Goal: Transaction & Acquisition: Book appointment/travel/reservation

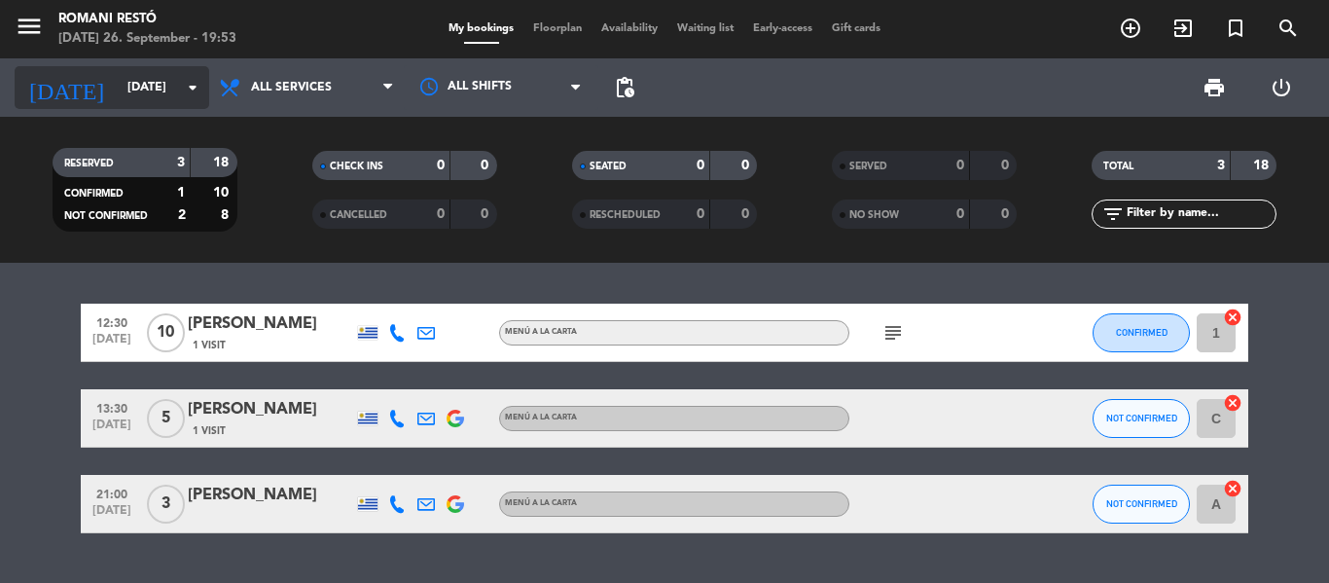
click at [118, 87] on input "[DATE]" at bounding box center [200, 87] width 164 height 33
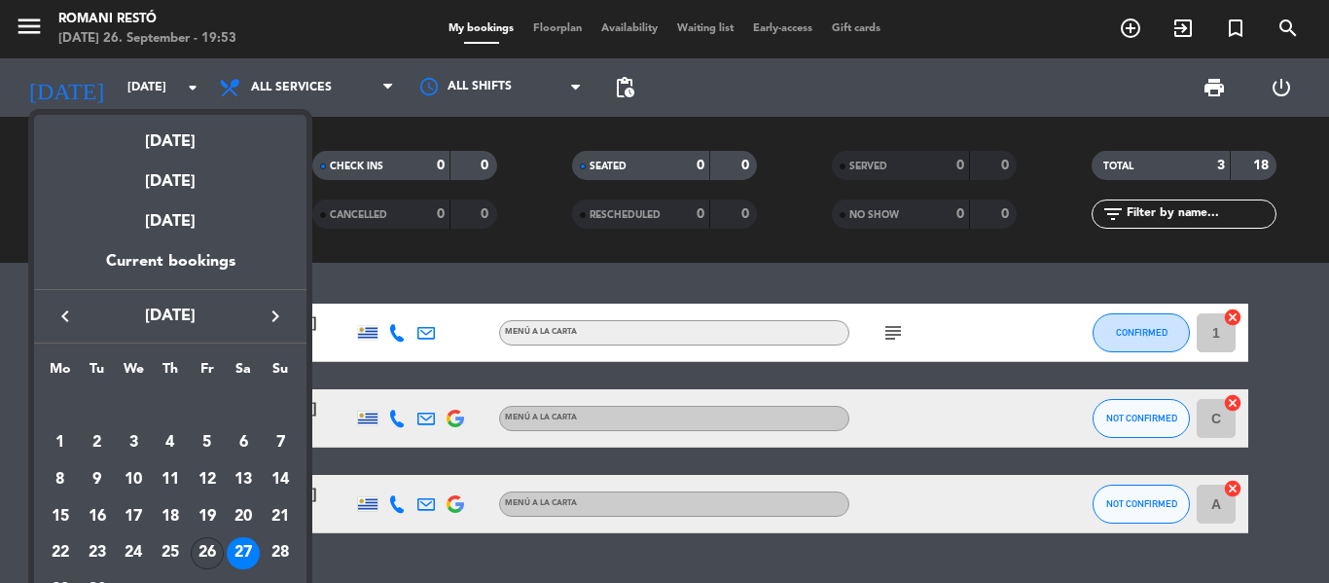
click at [198, 548] on div "26" at bounding box center [207, 553] width 33 height 33
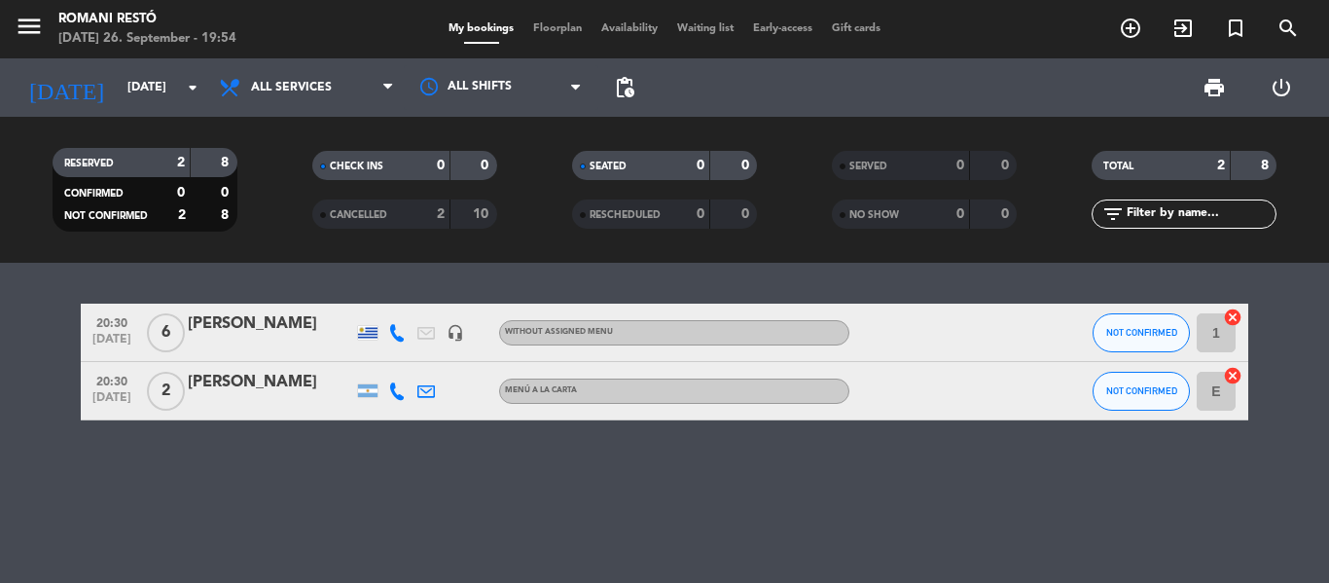
click at [425, 390] on icon at bounding box center [426, 391] width 18 height 18
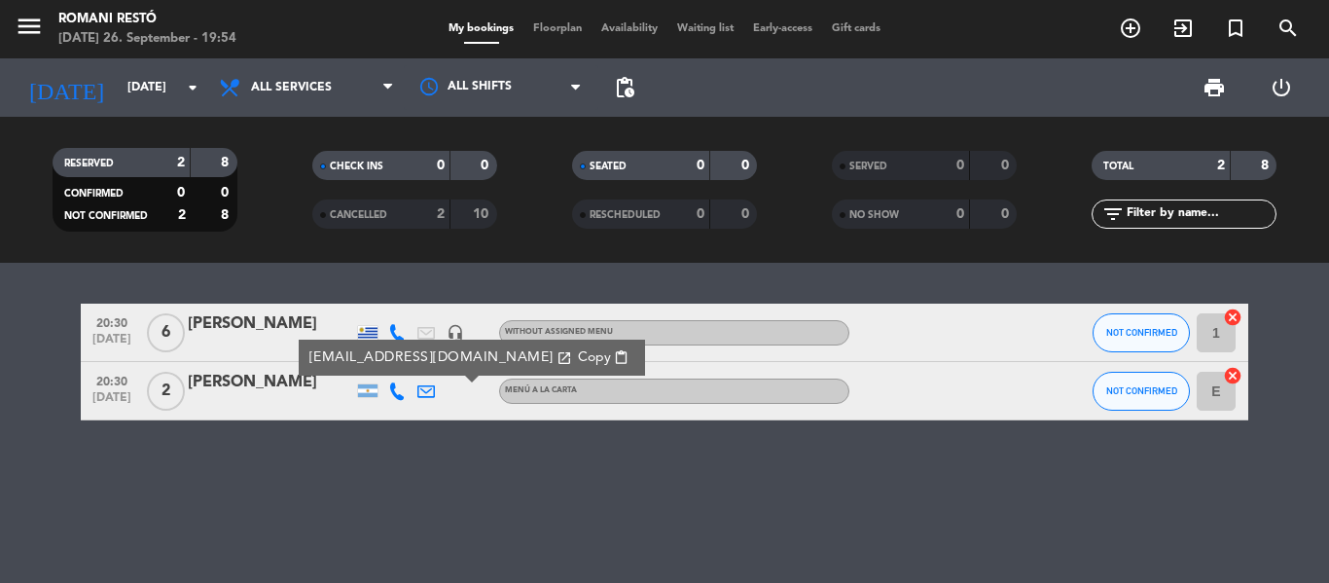
click at [403, 444] on div "20:30 [DATE] 6 [PERSON_NAME] headset_mic Without assigned menu NOT CONFIRMED 1 …" at bounding box center [664, 423] width 1329 height 320
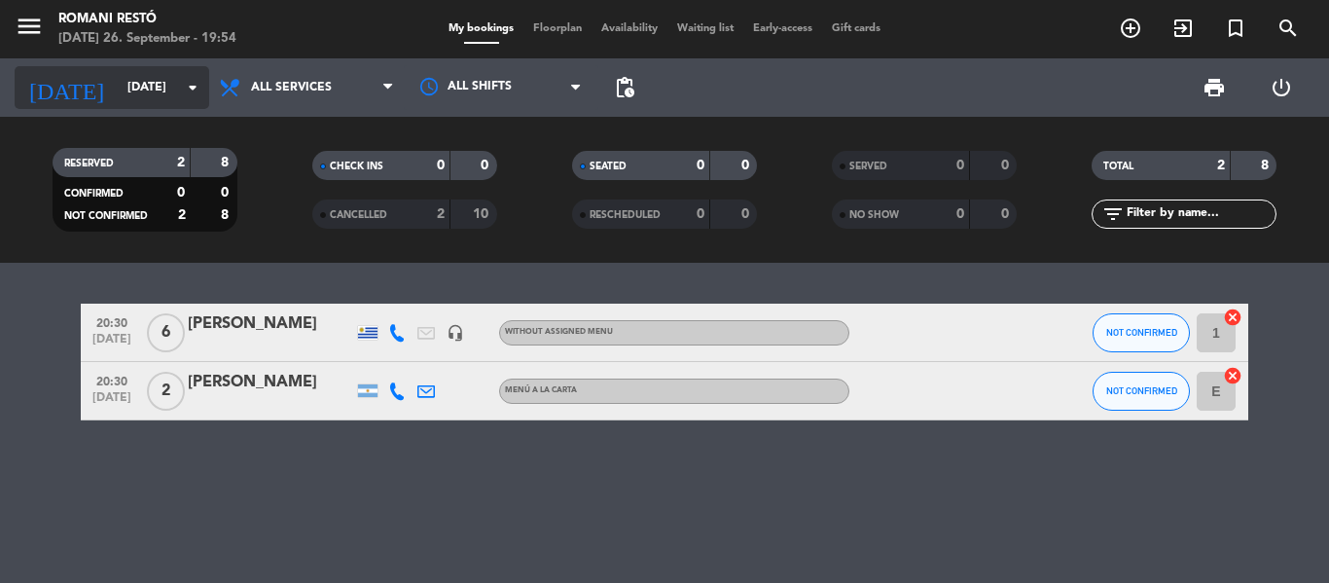
click at [190, 94] on icon "arrow_drop_down" at bounding box center [192, 87] width 23 height 23
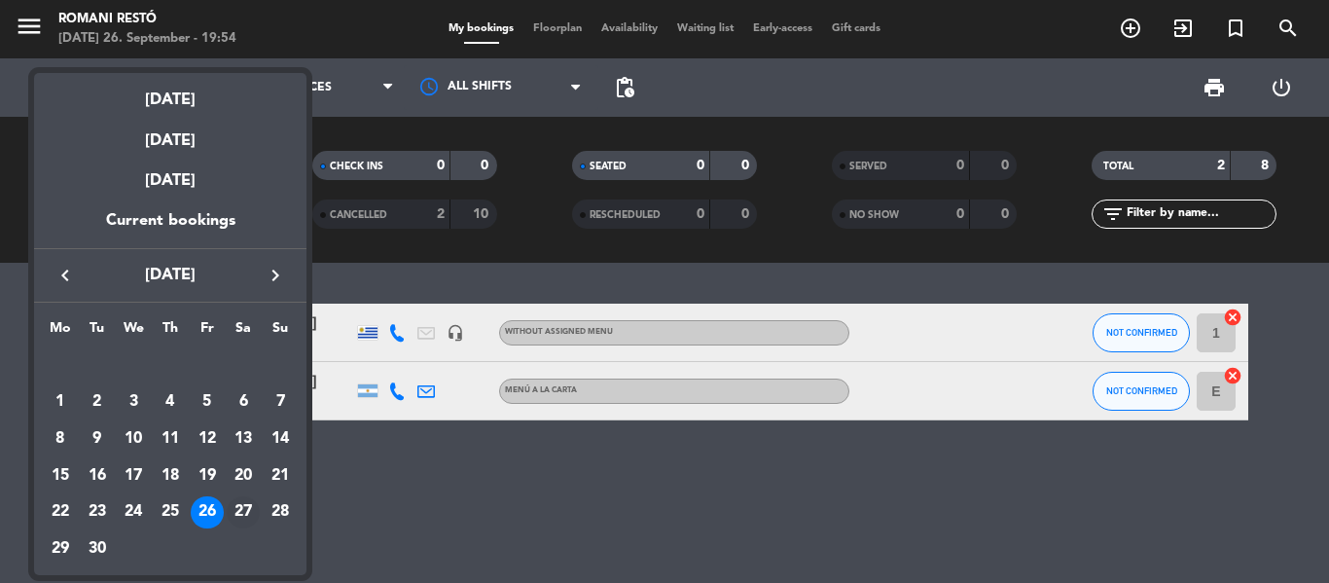
click at [236, 506] on div "27" at bounding box center [243, 512] width 33 height 33
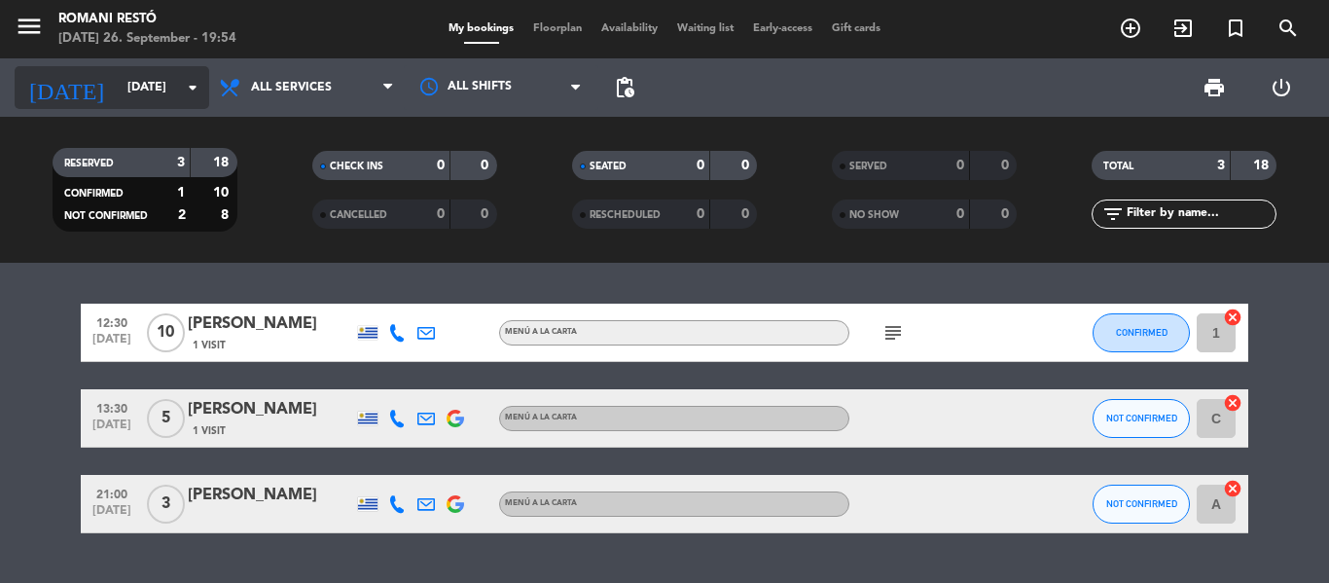
click at [179, 75] on input "[DATE]" at bounding box center [200, 87] width 164 height 33
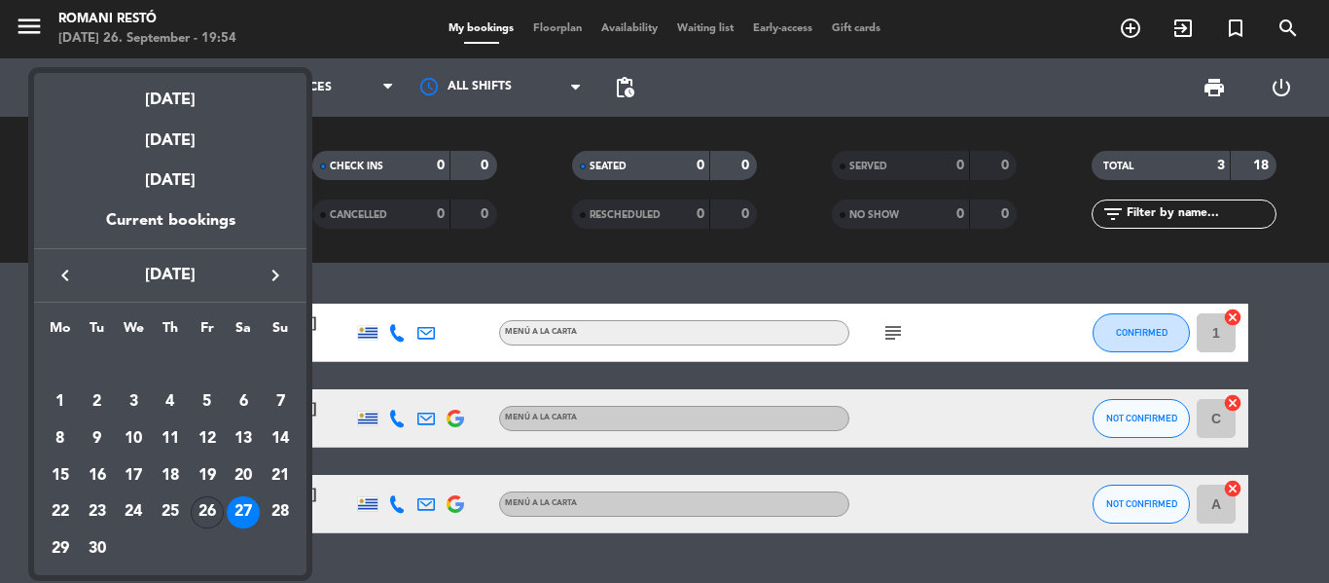
click at [205, 511] on div "26" at bounding box center [207, 512] width 33 height 33
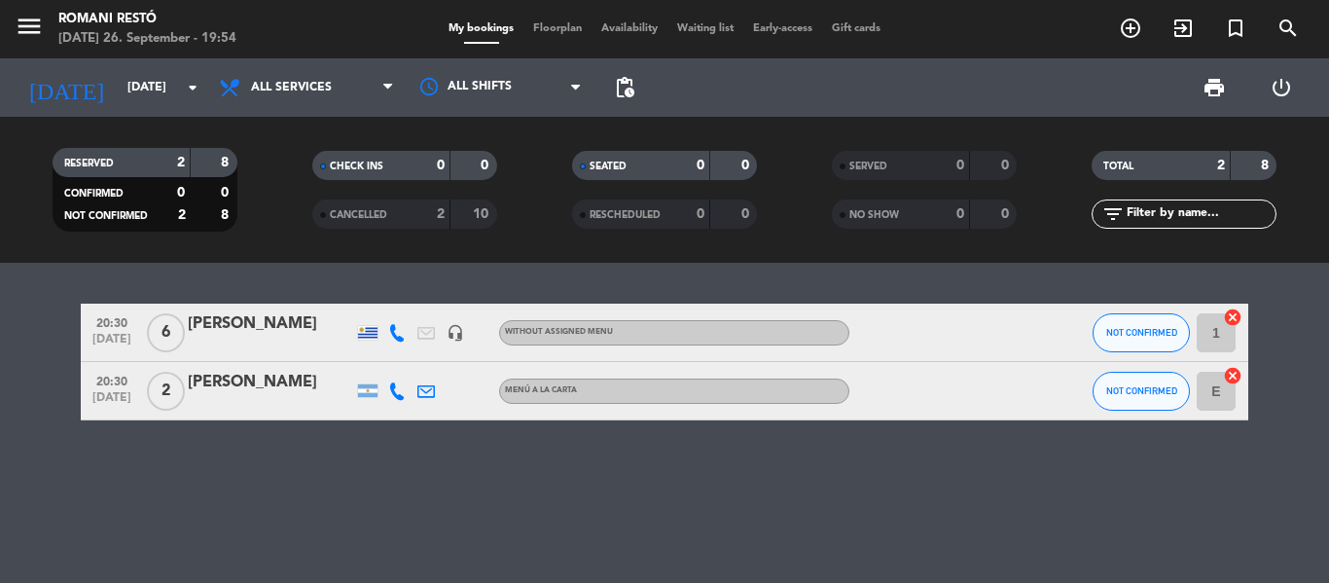
click at [196, 505] on div "20:30 [DATE] 6 [PERSON_NAME] headset_mic Without assigned menu NOT CONFIRMED 1 …" at bounding box center [664, 423] width 1329 height 320
click at [314, 92] on span "All services" at bounding box center [291, 88] width 81 height 14
click at [189, 81] on icon "arrow_drop_down" at bounding box center [192, 87] width 23 height 23
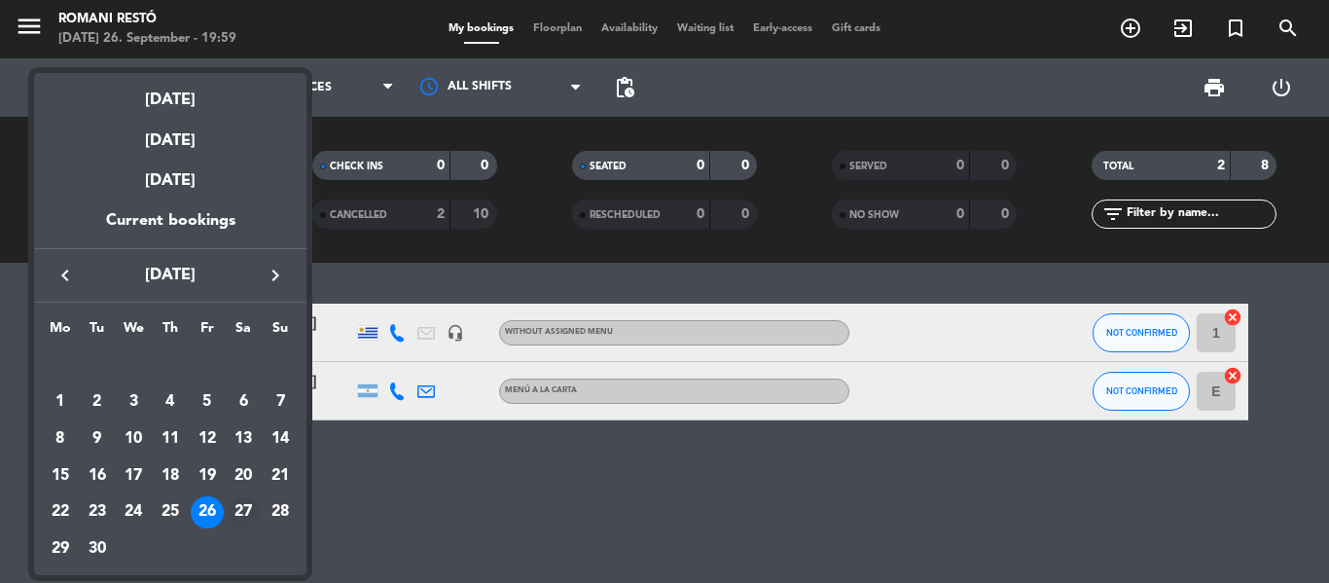
click at [234, 510] on div "27" at bounding box center [243, 512] width 33 height 33
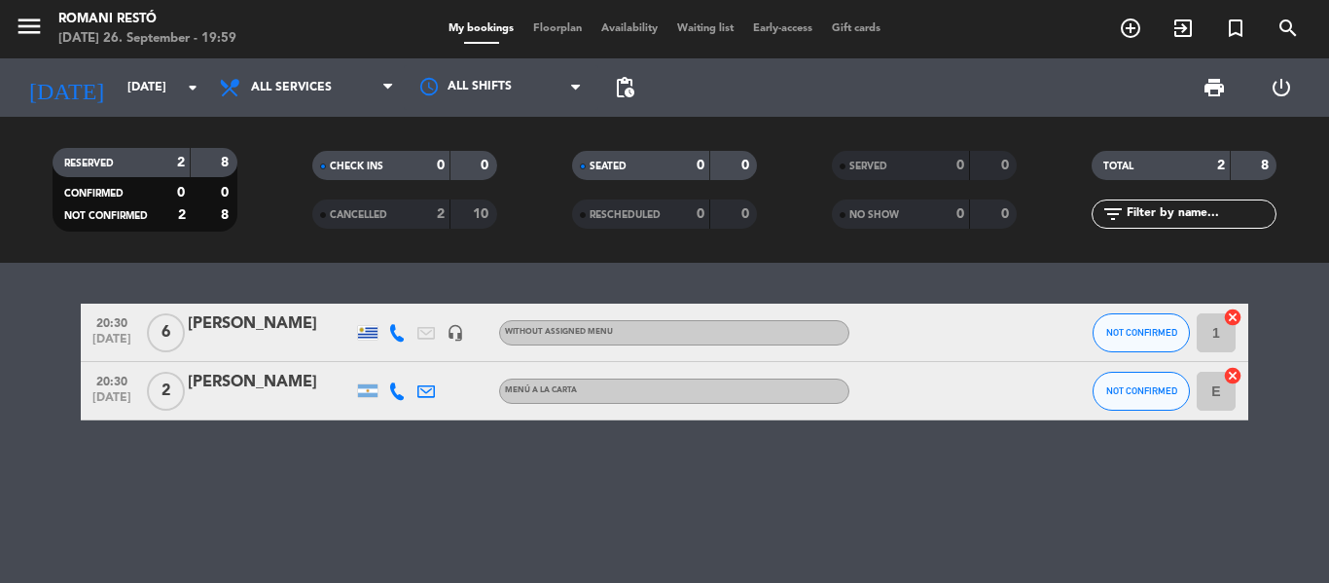
type input "[DATE]"
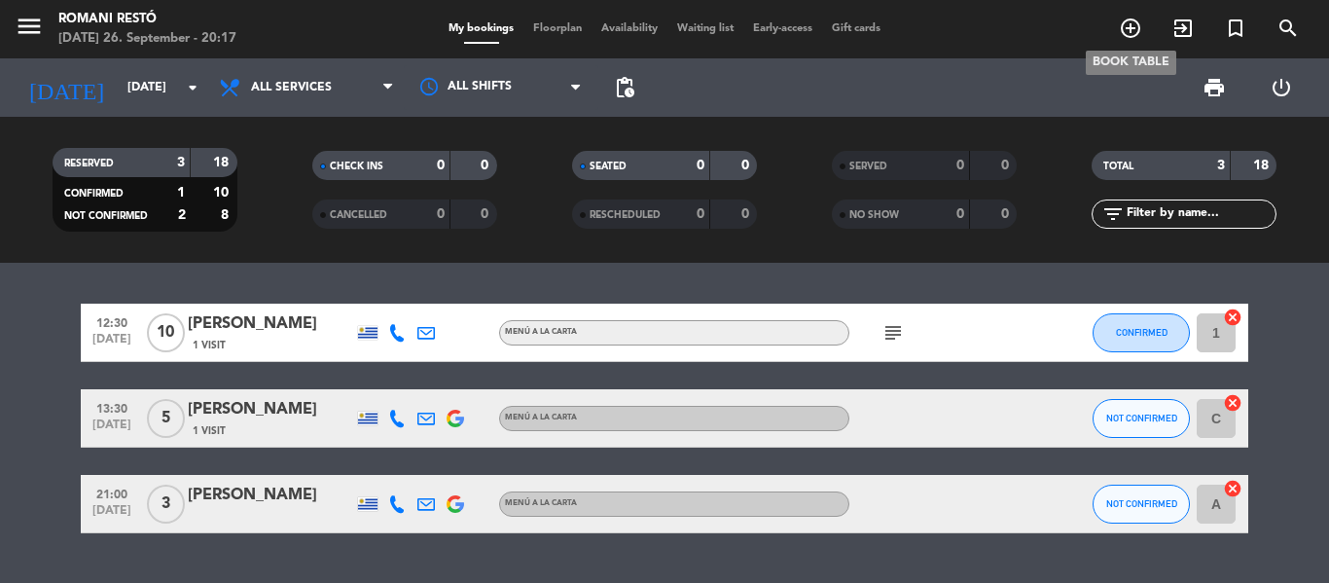
click at [1129, 21] on icon "add_circle_outline" at bounding box center [1130, 28] width 23 height 23
click at [1130, 21] on icon "add_circle_outline" at bounding box center [1130, 28] width 23 height 23
click at [1119, 26] on icon "add_circle_outline" at bounding box center [1130, 28] width 23 height 23
click at [1129, 37] on icon "add_circle_outline" at bounding box center [1130, 28] width 23 height 23
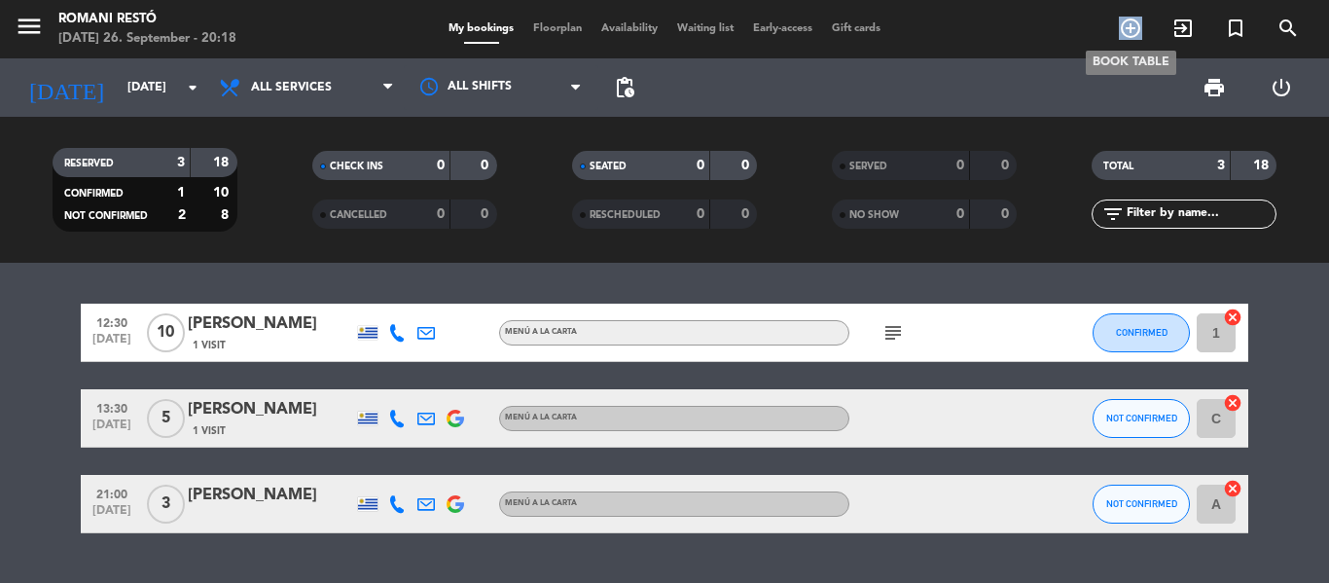
click at [1129, 37] on icon "add_circle_outline" at bounding box center [1130, 28] width 23 height 23
click at [1128, 30] on icon "add_circle_outline" at bounding box center [1130, 28] width 23 height 23
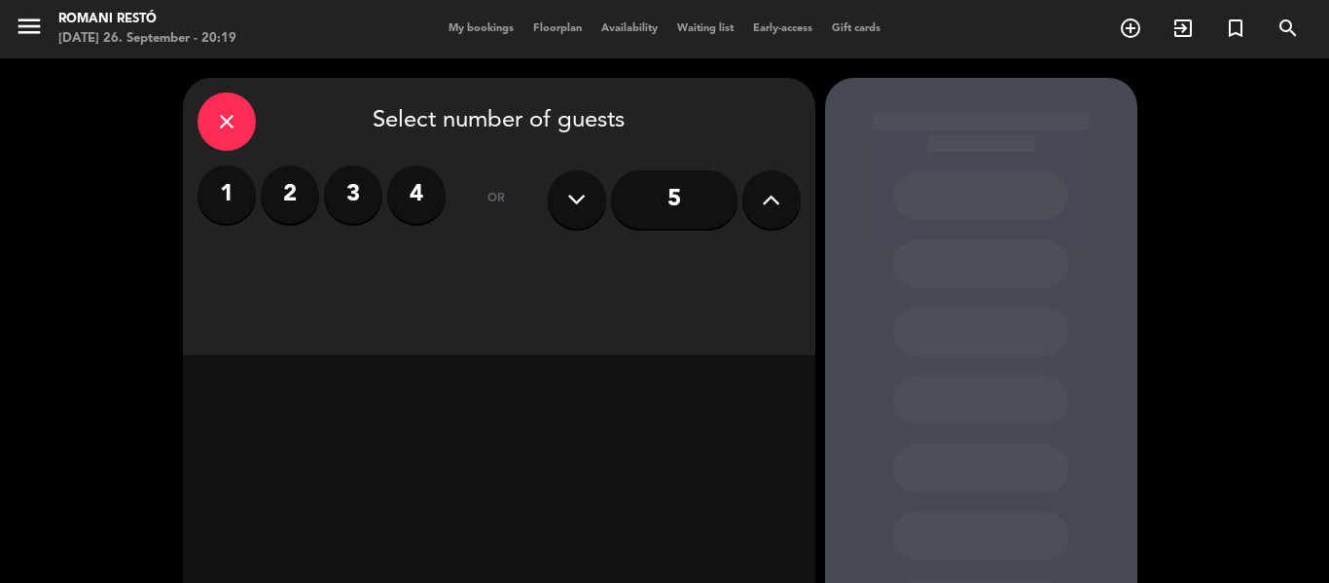
click at [302, 194] on label "2" at bounding box center [290, 194] width 58 height 58
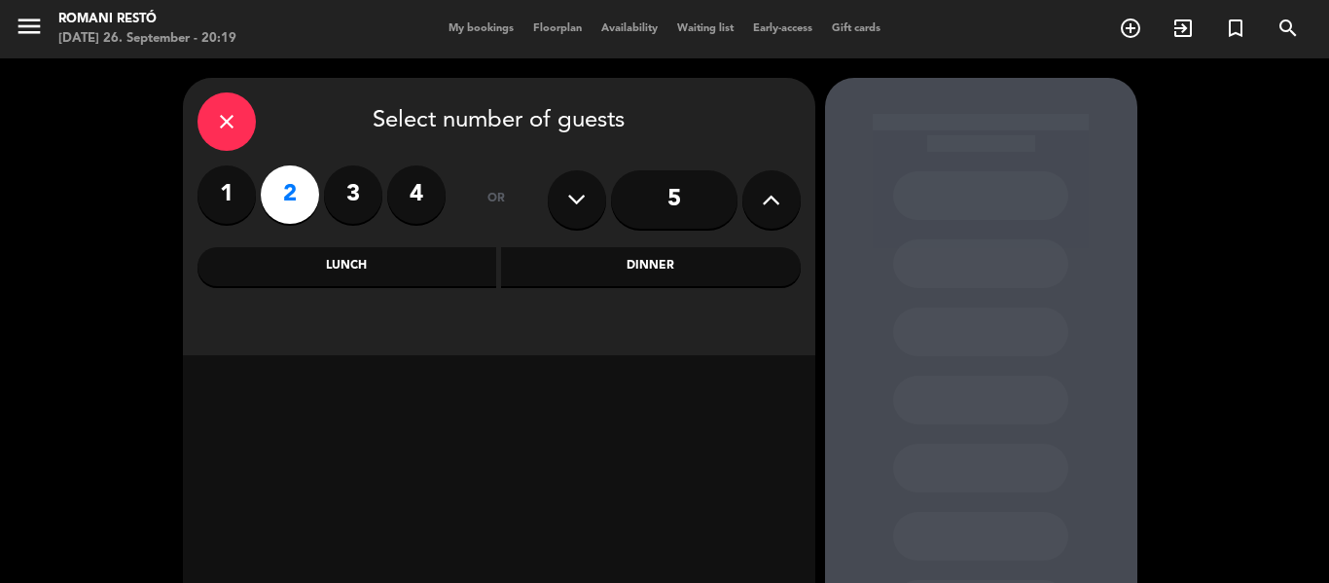
click at [581, 256] on div "Dinner" at bounding box center [651, 266] width 300 height 39
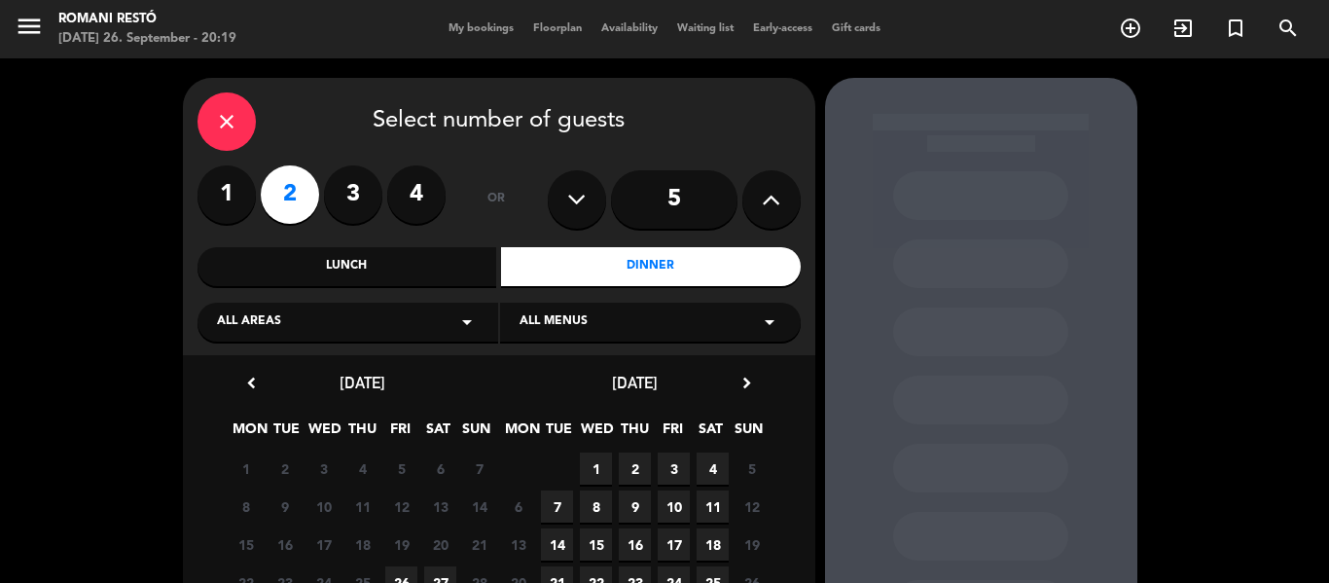
scroll to position [97, 0]
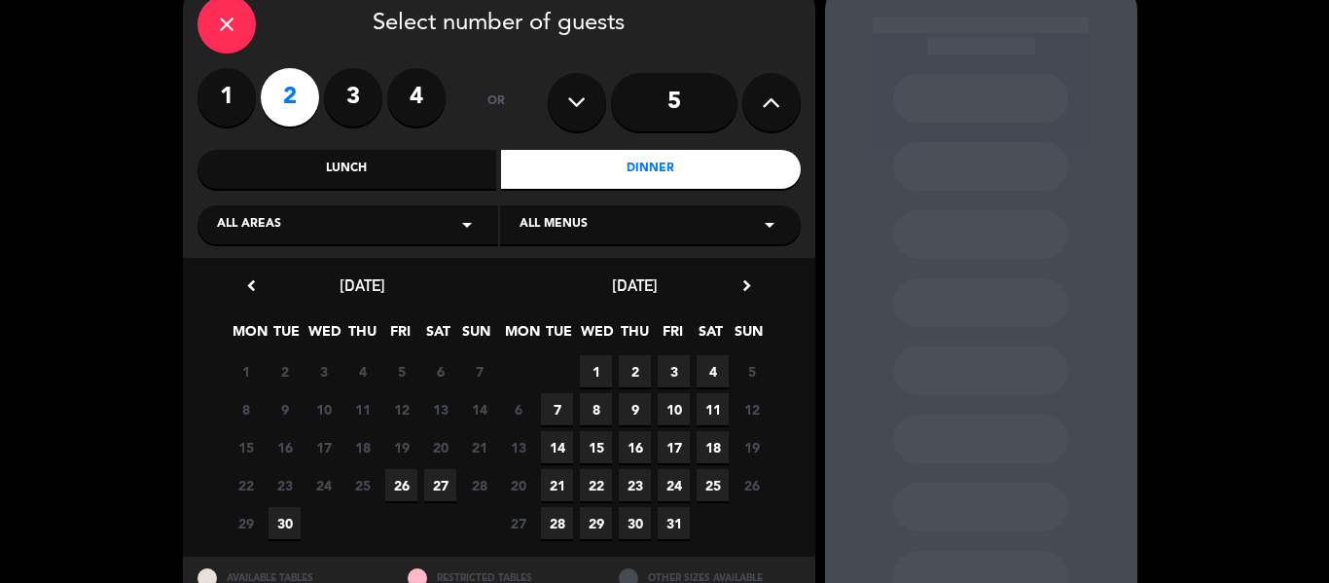
click at [432, 198] on div "close Select number of guests 1 2 3 4 or 5 Lunch Dinner All areas arrow_drop_do…" at bounding box center [499, 119] width 632 height 277
click at [436, 215] on div "All areas arrow_drop_down" at bounding box center [347, 224] width 301 height 39
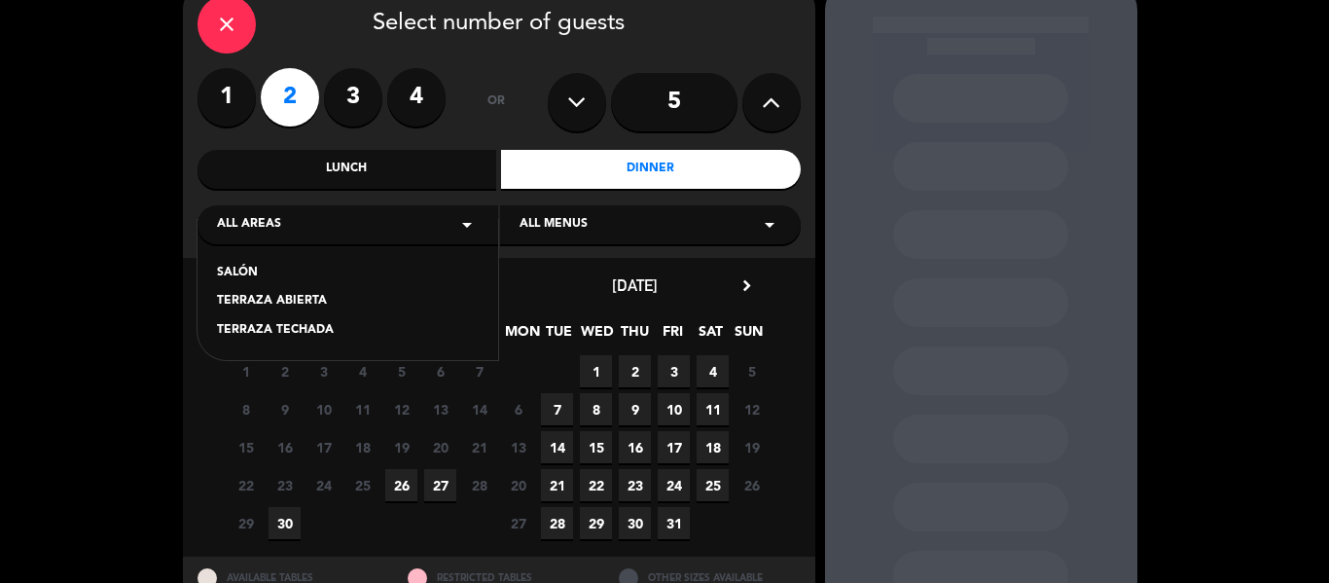
click at [304, 320] on div "SALÓN TERRAZA ABIERTA TERRAZA TECHADA" at bounding box center [347, 290] width 301 height 140
click at [307, 328] on div "TERRAZA TECHADA" at bounding box center [348, 330] width 262 height 19
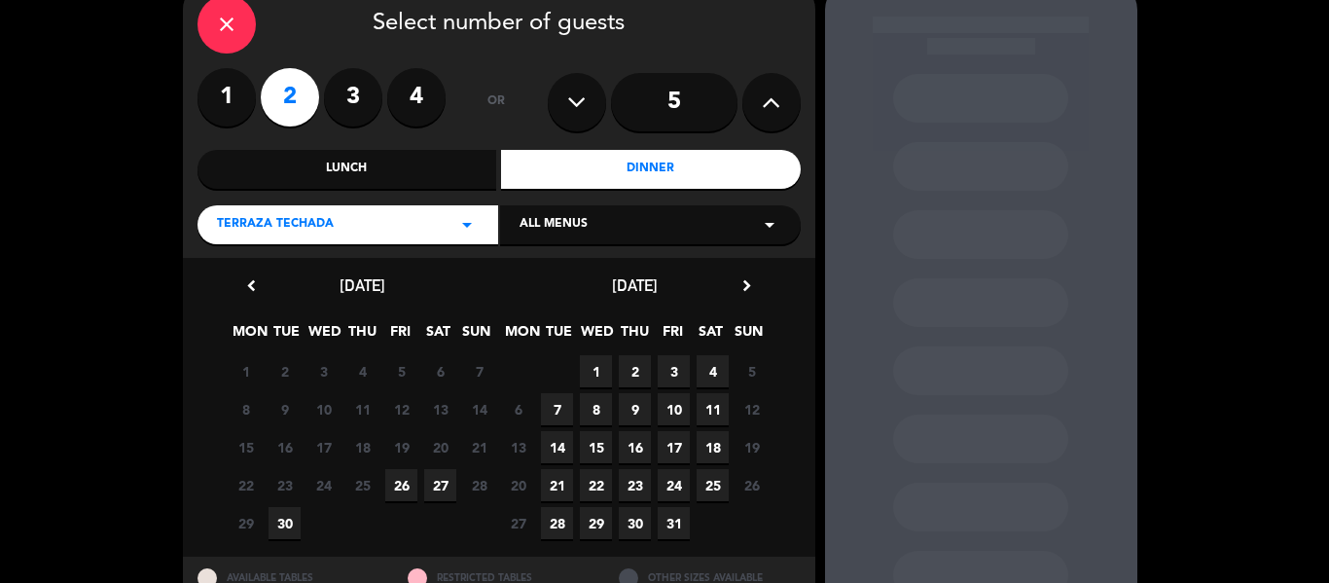
click at [400, 479] on span "26" at bounding box center [401, 485] width 32 height 32
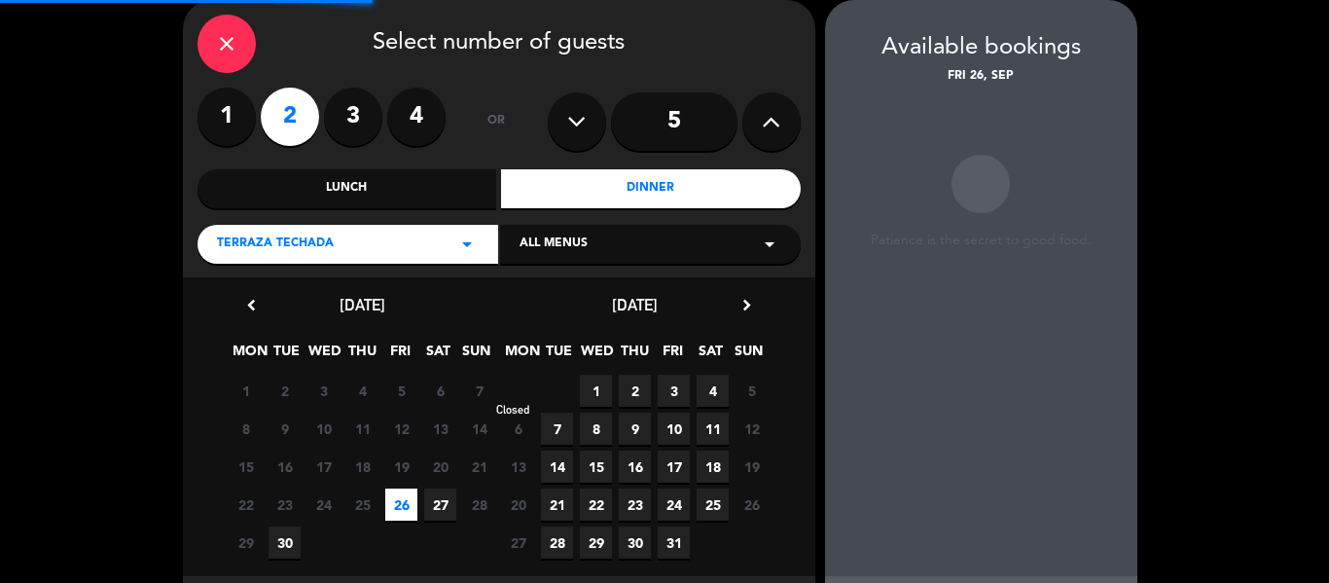
scroll to position [173, 0]
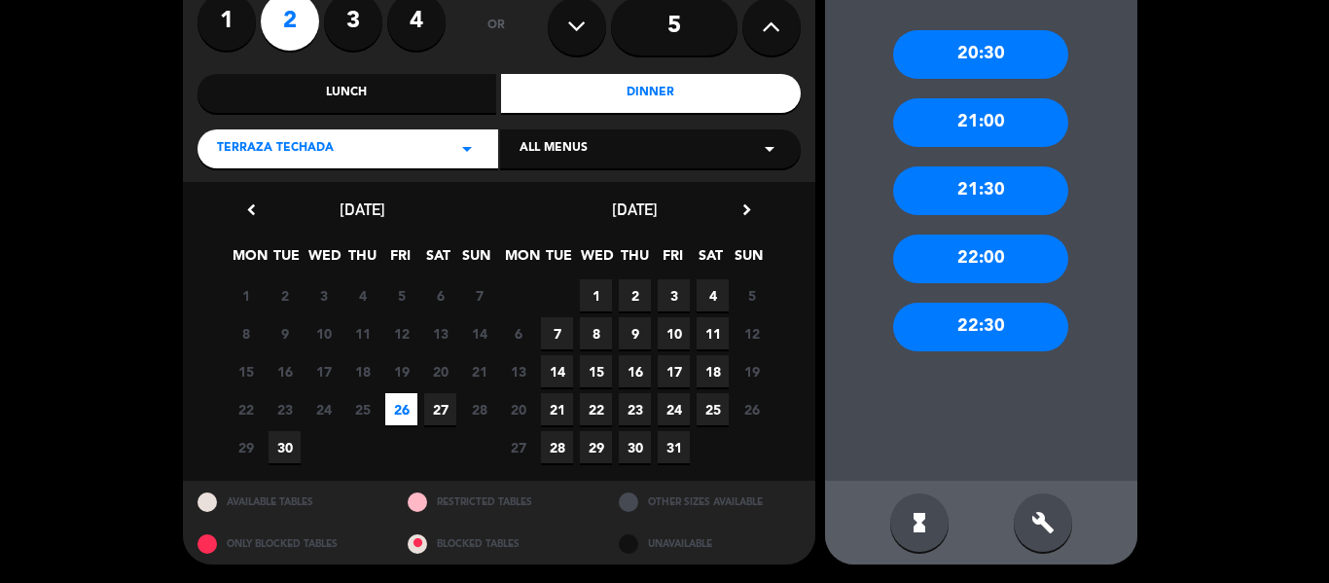
click at [998, 183] on div "21:30" at bounding box center [980, 190] width 175 height 49
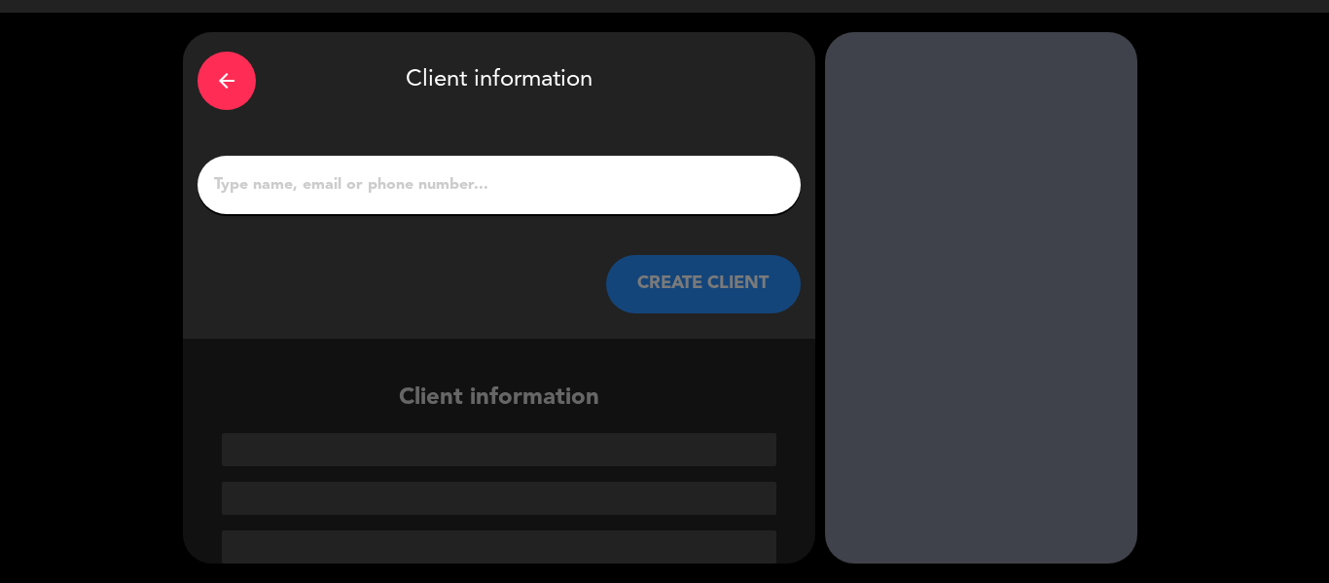
click at [596, 165] on div at bounding box center [498, 185] width 603 height 58
click at [567, 187] on input "1" at bounding box center [499, 184] width 574 height 27
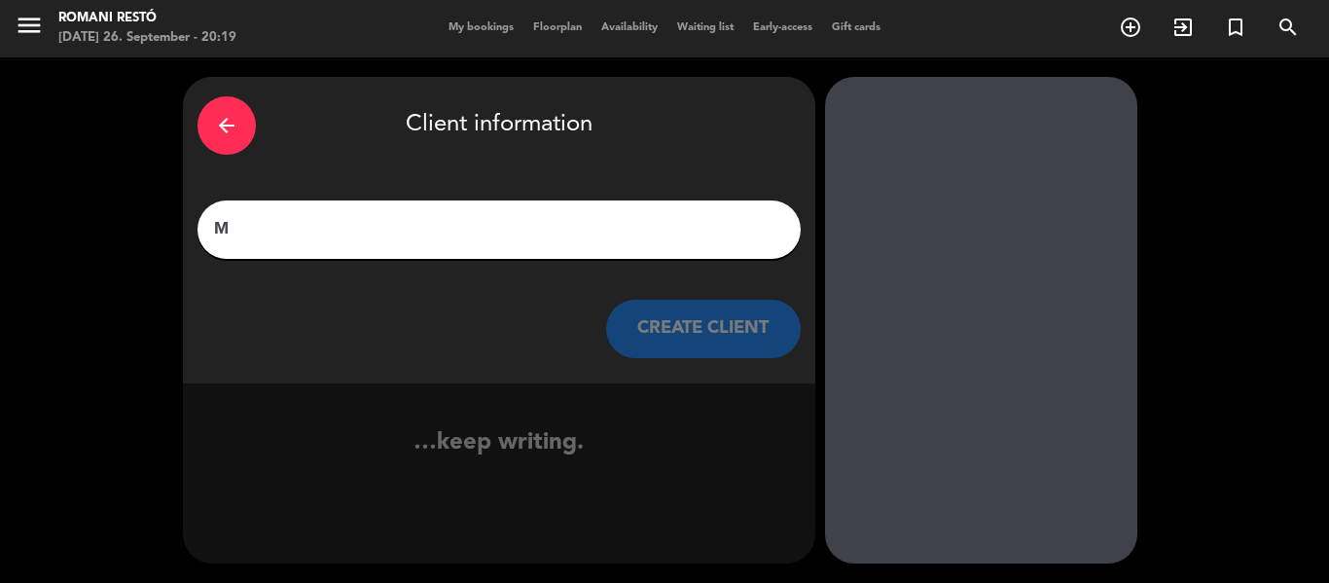
scroll to position [1, 0]
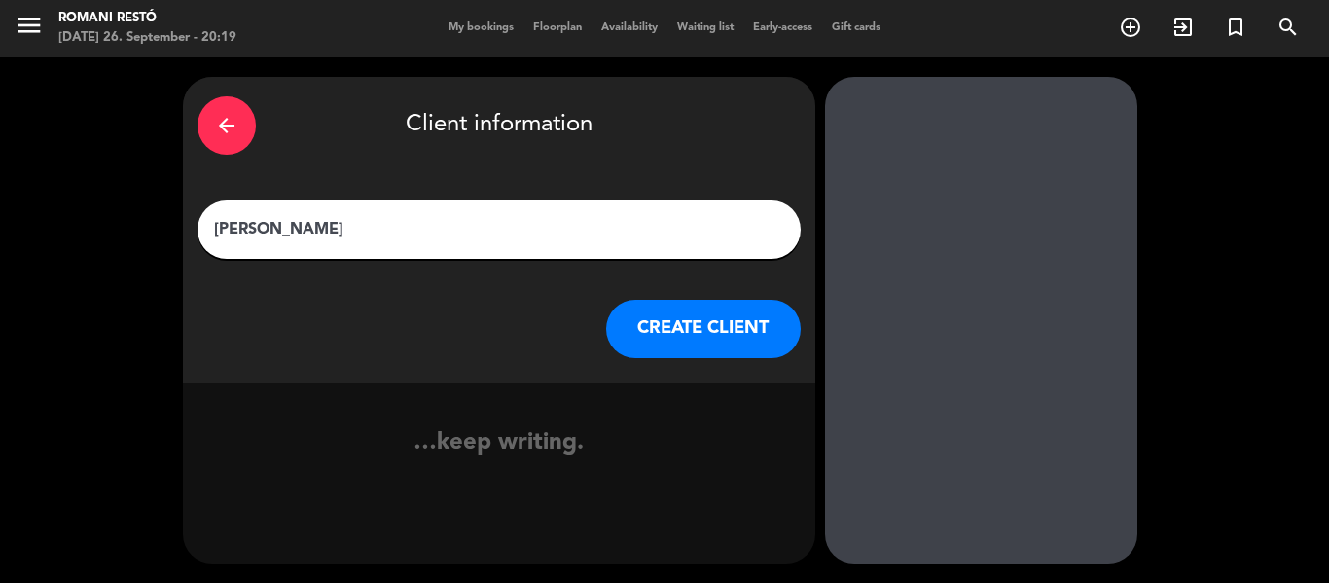
type input "MARIA"
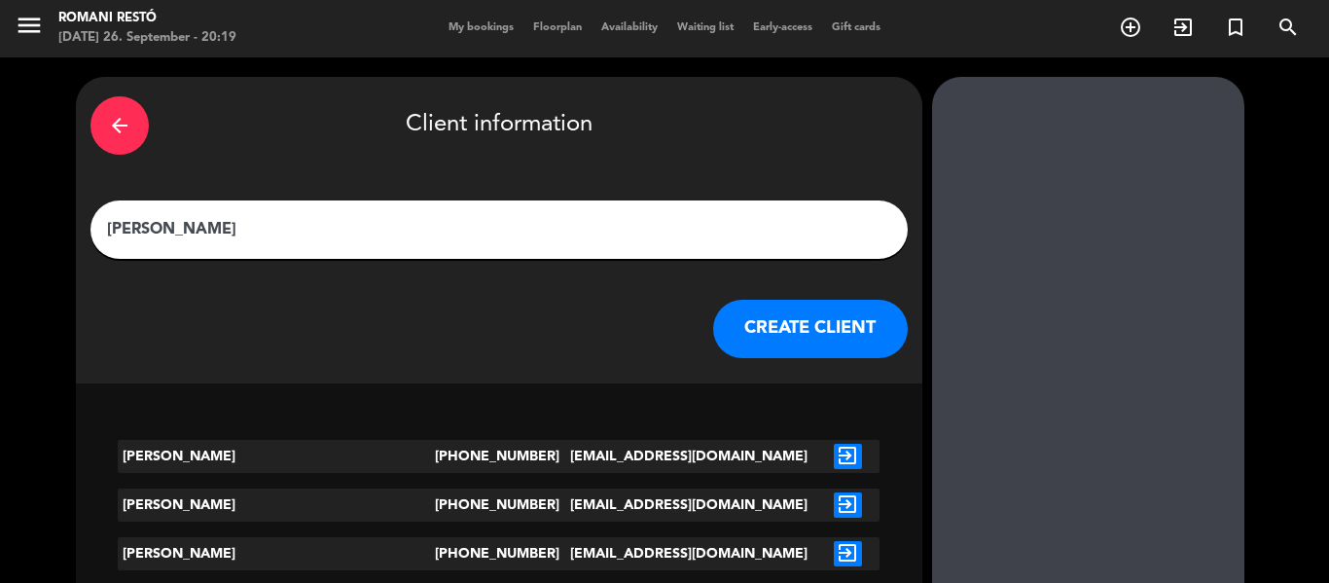
scroll to position [46, 0]
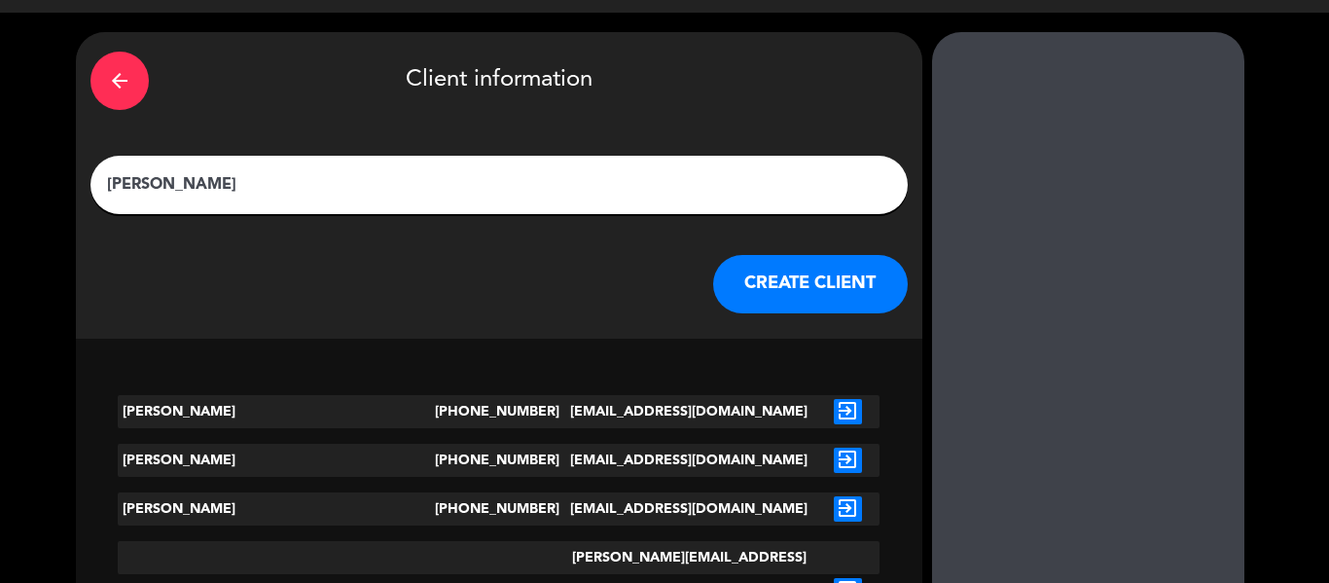
click at [671, 323] on div "arrow_back Client information MARIA CREATE CLIENT" at bounding box center [499, 185] width 846 height 306
click at [713, 285] on button "CREATE CLIENT" at bounding box center [810, 284] width 195 height 58
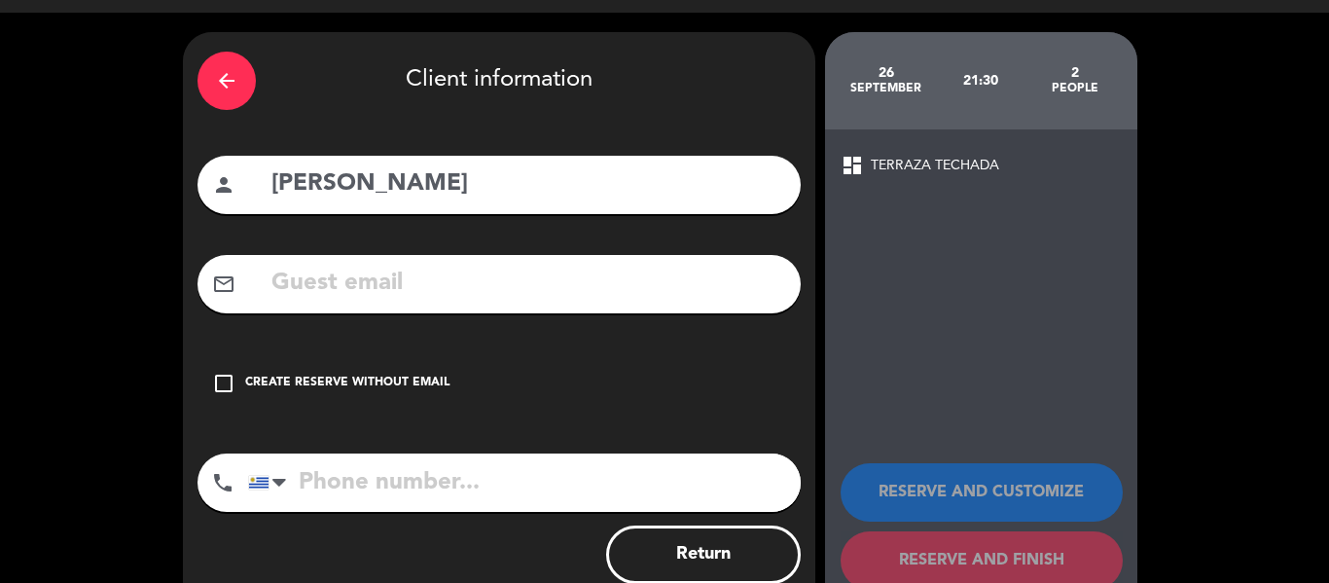
click at [376, 306] on div "mail_outline" at bounding box center [498, 284] width 603 height 58
click at [289, 373] on div "check_box_outline_blank Create reserve without email" at bounding box center [498, 383] width 603 height 58
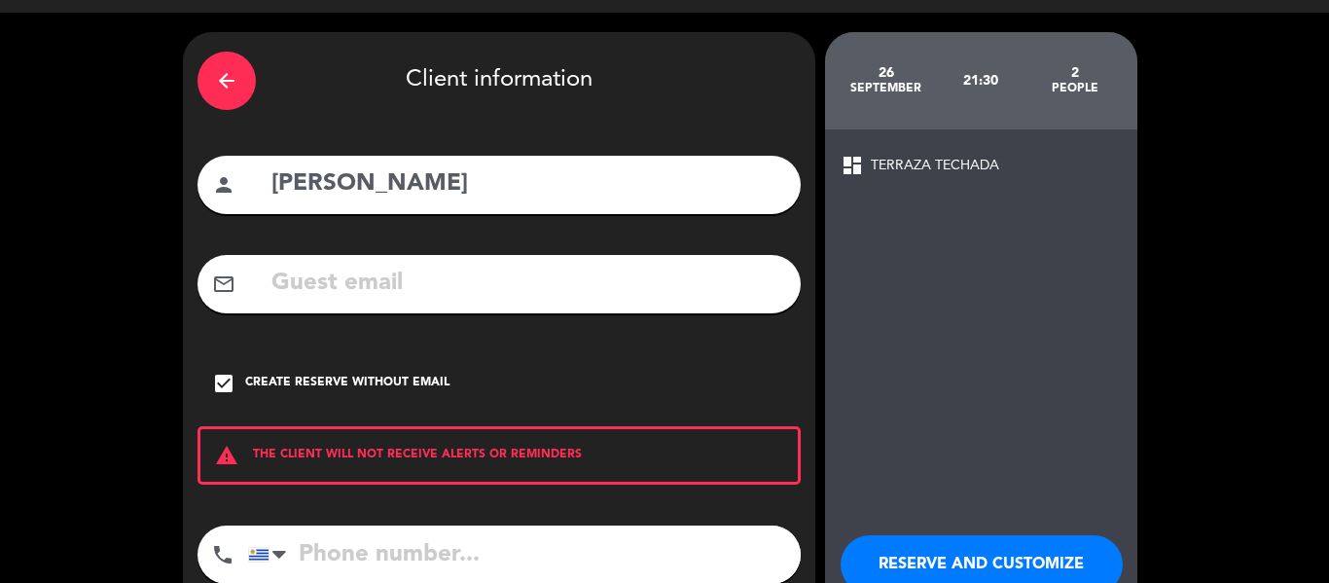
drag, startPoint x: 325, startPoint y: 451, endPoint x: 328, endPoint y: 466, distance: 14.9
click at [325, 452] on div "warning THE CLIENT WILL NOT RECEIVE ALERTS OR REMINDERS" at bounding box center [498, 455] width 603 height 58
click at [332, 554] on input "tel" at bounding box center [524, 554] width 553 height 58
paste input "+598 91 613 413"
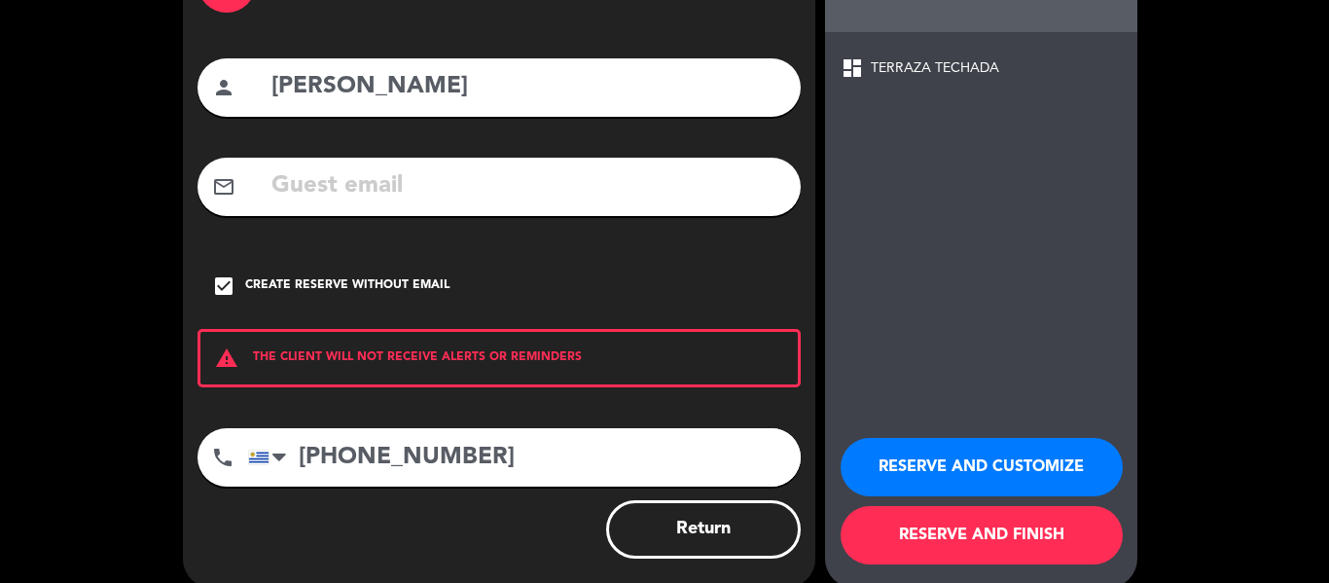
type input "+598 91 613 413"
click at [1002, 528] on button "RESERVE AND FINISH" at bounding box center [982, 535] width 282 height 58
